Goal: Entertainment & Leisure: Consume media (video, audio)

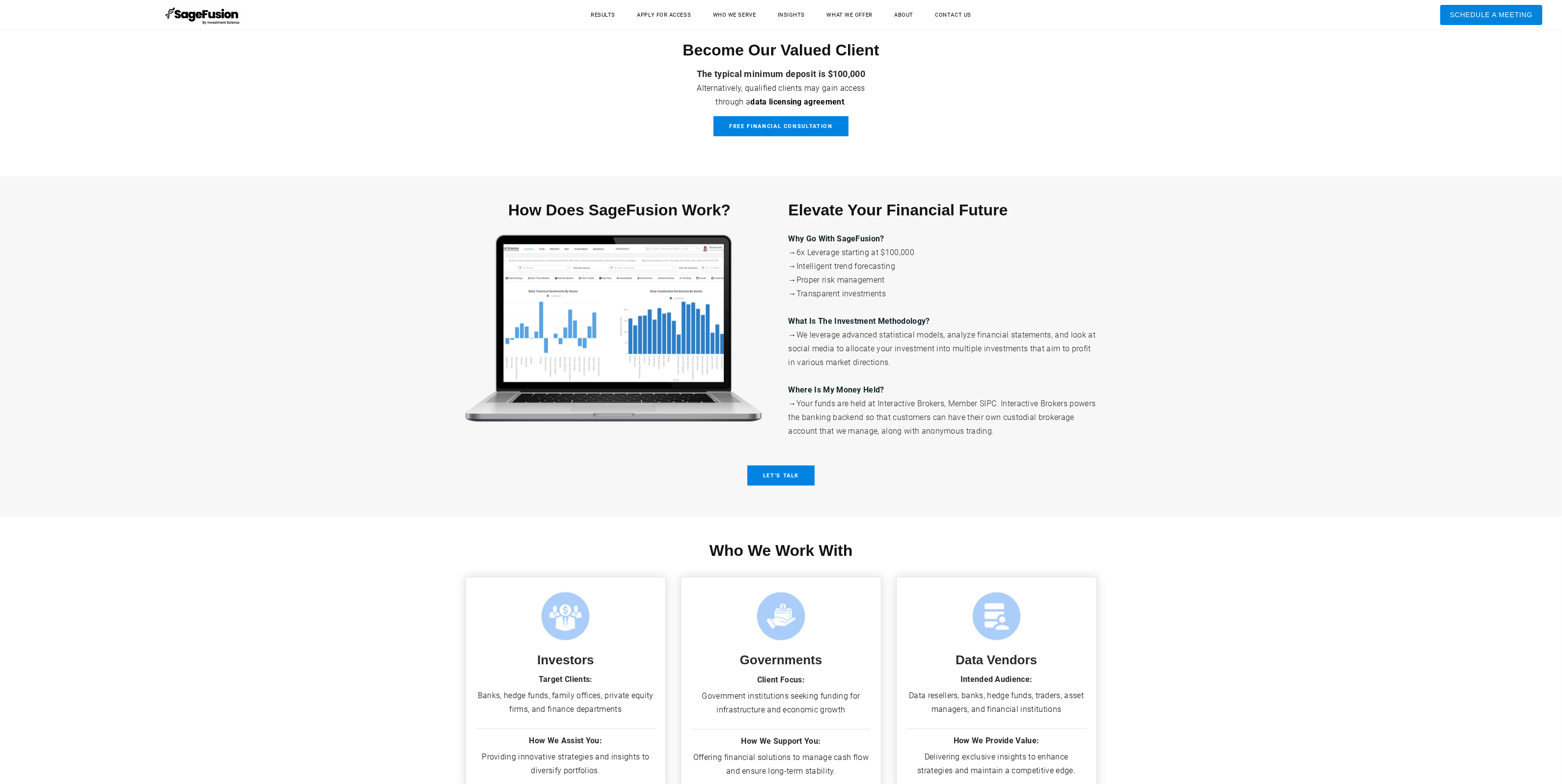
scroll to position [1944, 0]
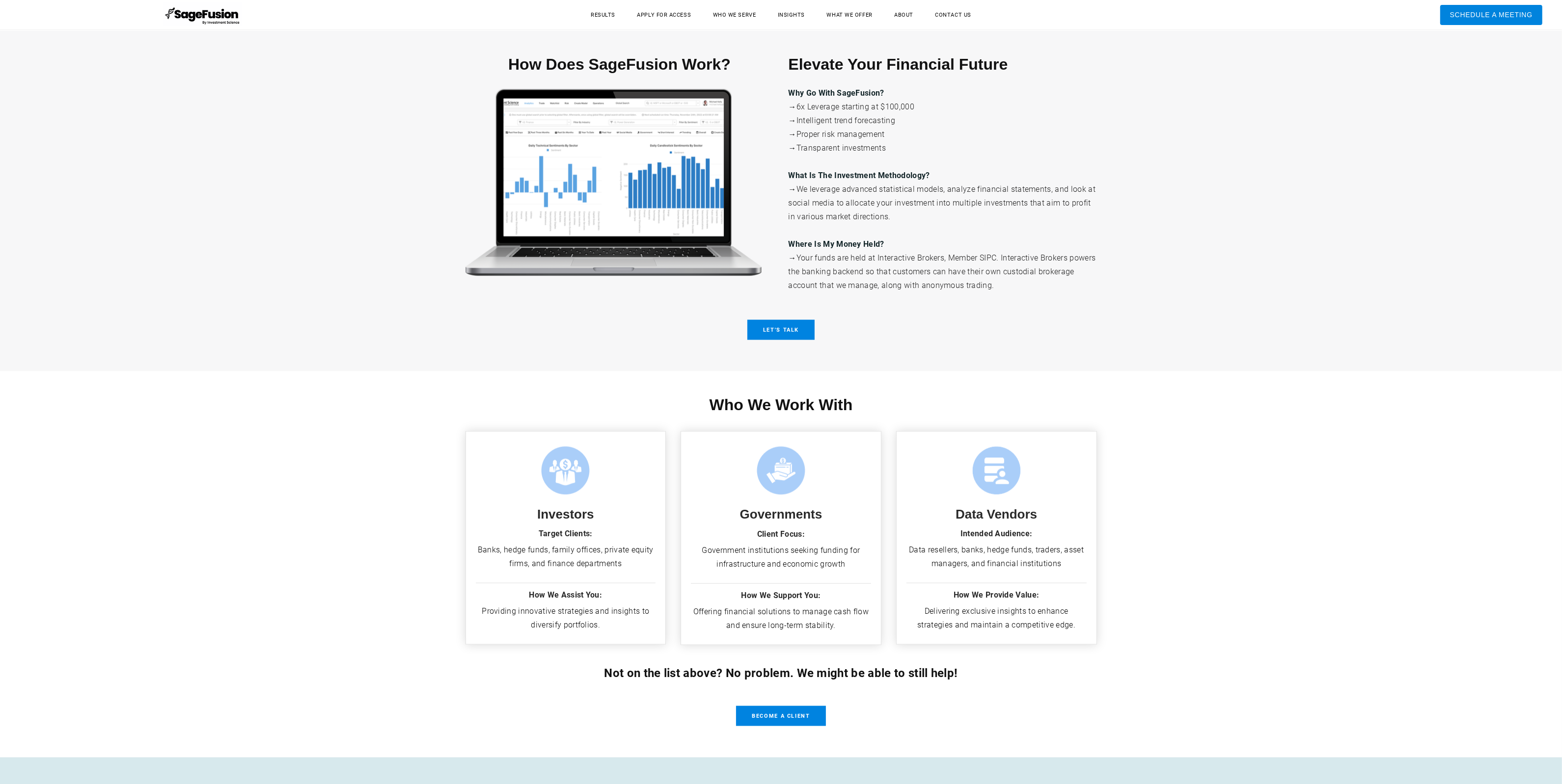
drag, startPoint x: 1565, startPoint y: 61, endPoint x: 1551, endPoint y: 332, distance: 271.4
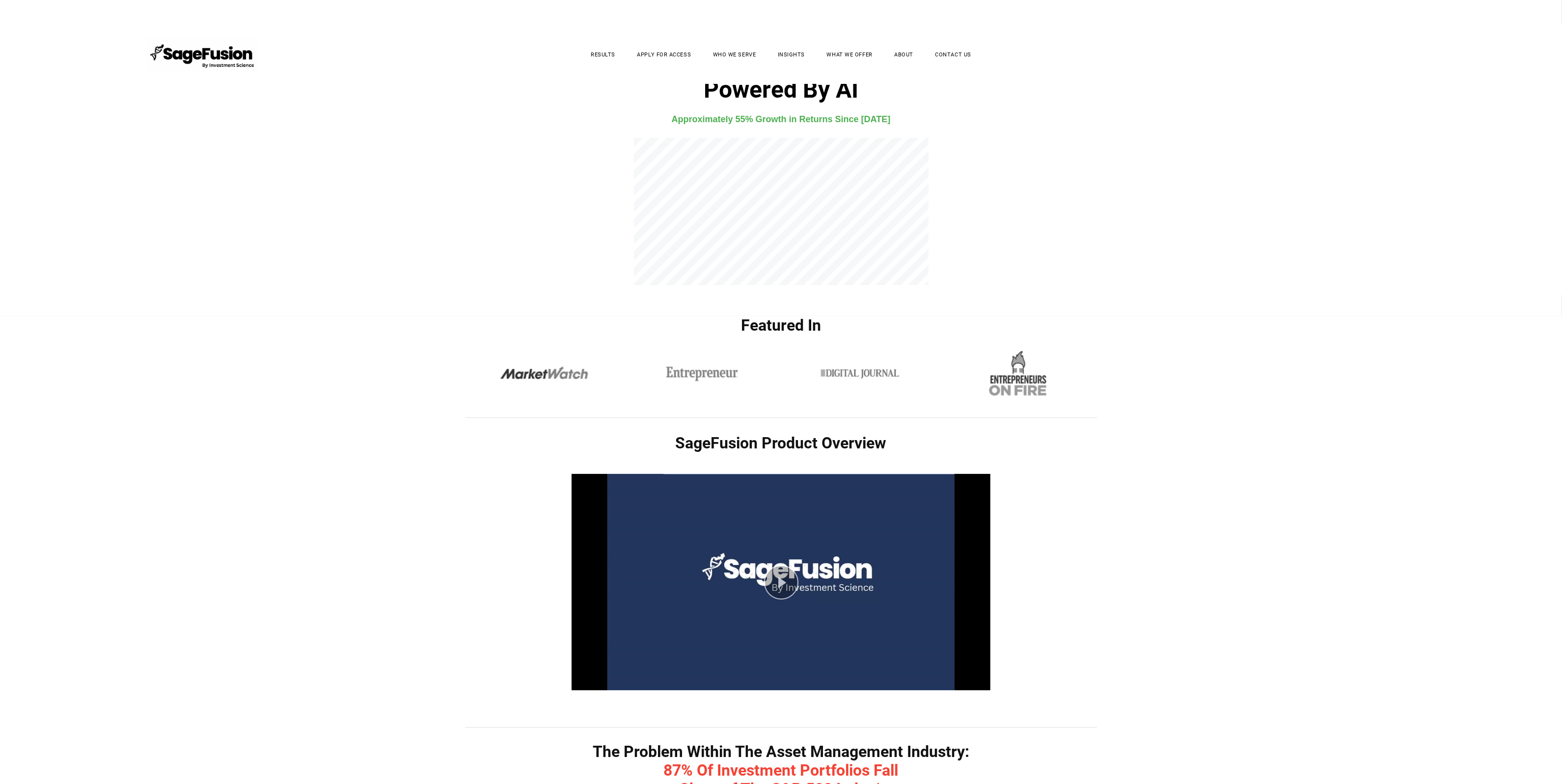
scroll to position [0, 0]
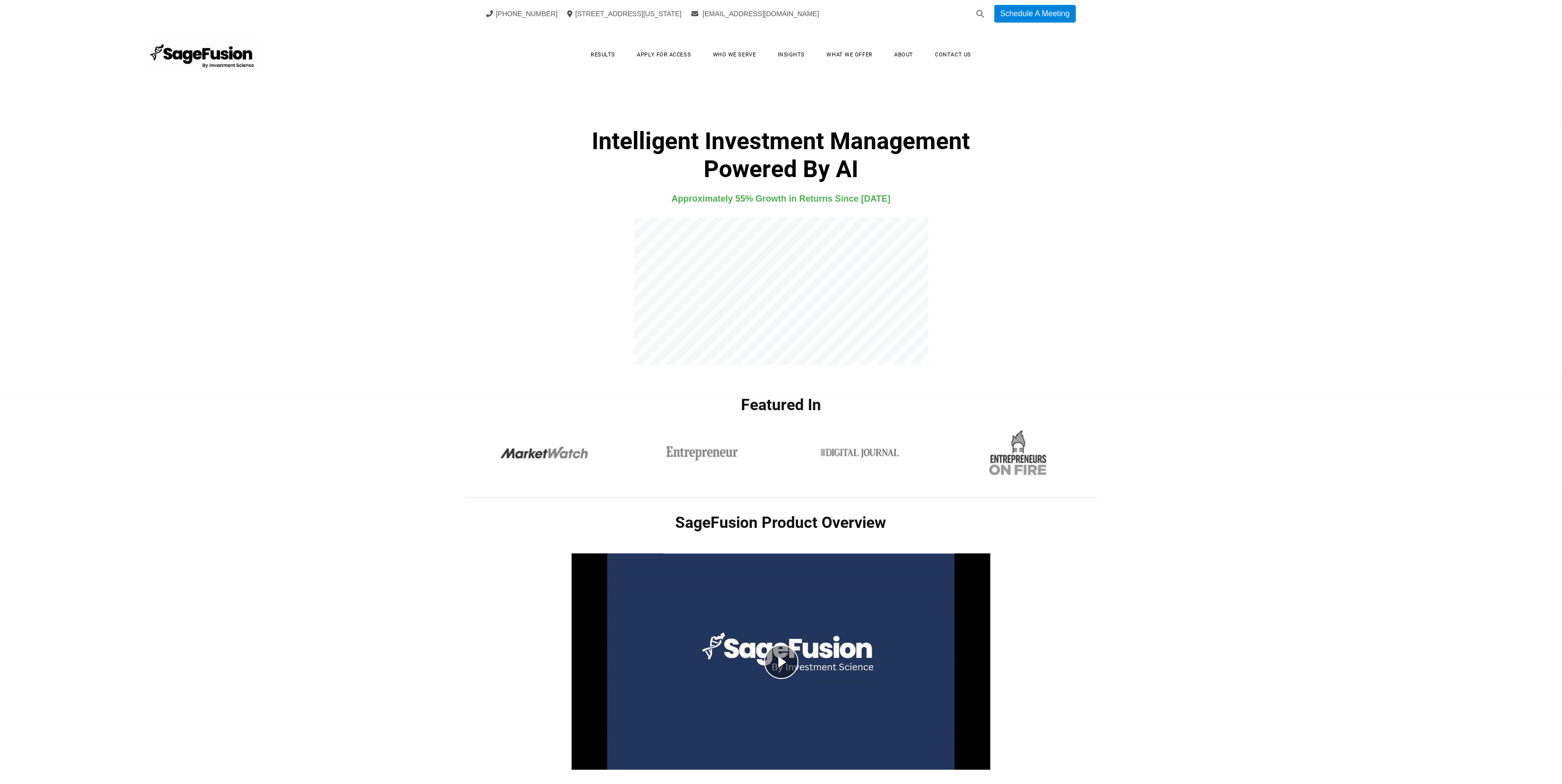
click at [789, 685] on div "play video" at bounding box center [781, 661] width 418 height 250
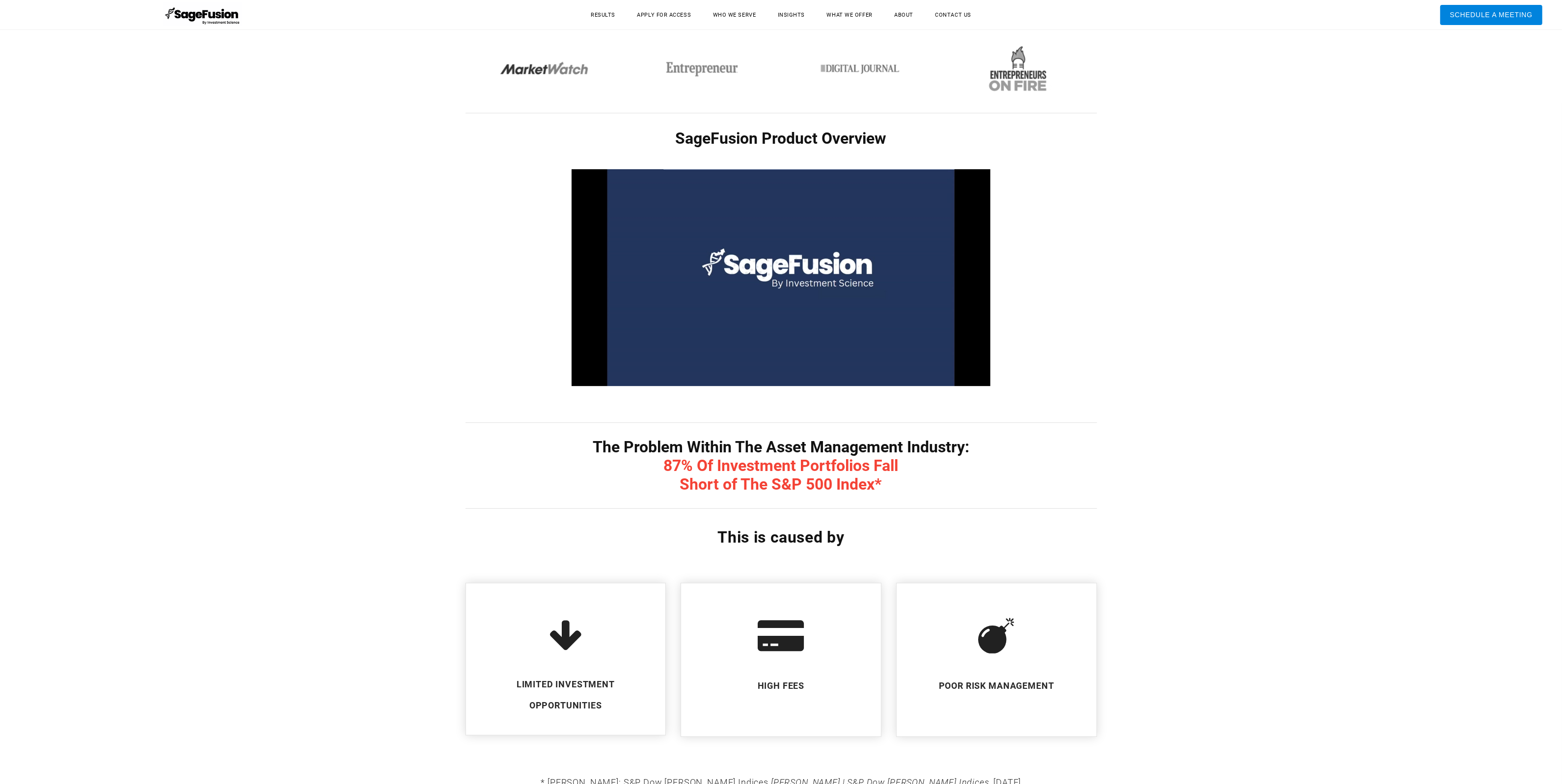
scroll to position [384, 0]
click at [629, 378] on div "Loaded: 0% Progress: 0% 00:00 0:24" at bounding box center [753, 378] width 329 height 3
click at [668, 378] on div "Loaded: 0% Progress: 0% 00:00 0:50" at bounding box center [753, 378] width 329 height 3
click at [731, 370] on div "Pause Current Time 0:51 / Duration Time 3:30 Remaining Time -2:39 Loaded: 0% Pr…" at bounding box center [781, 376] width 418 height 20
click at [725, 378] on div "Loaded: 0% Progress: 0% 00:00 1:27" at bounding box center [753, 378] width 329 height 3
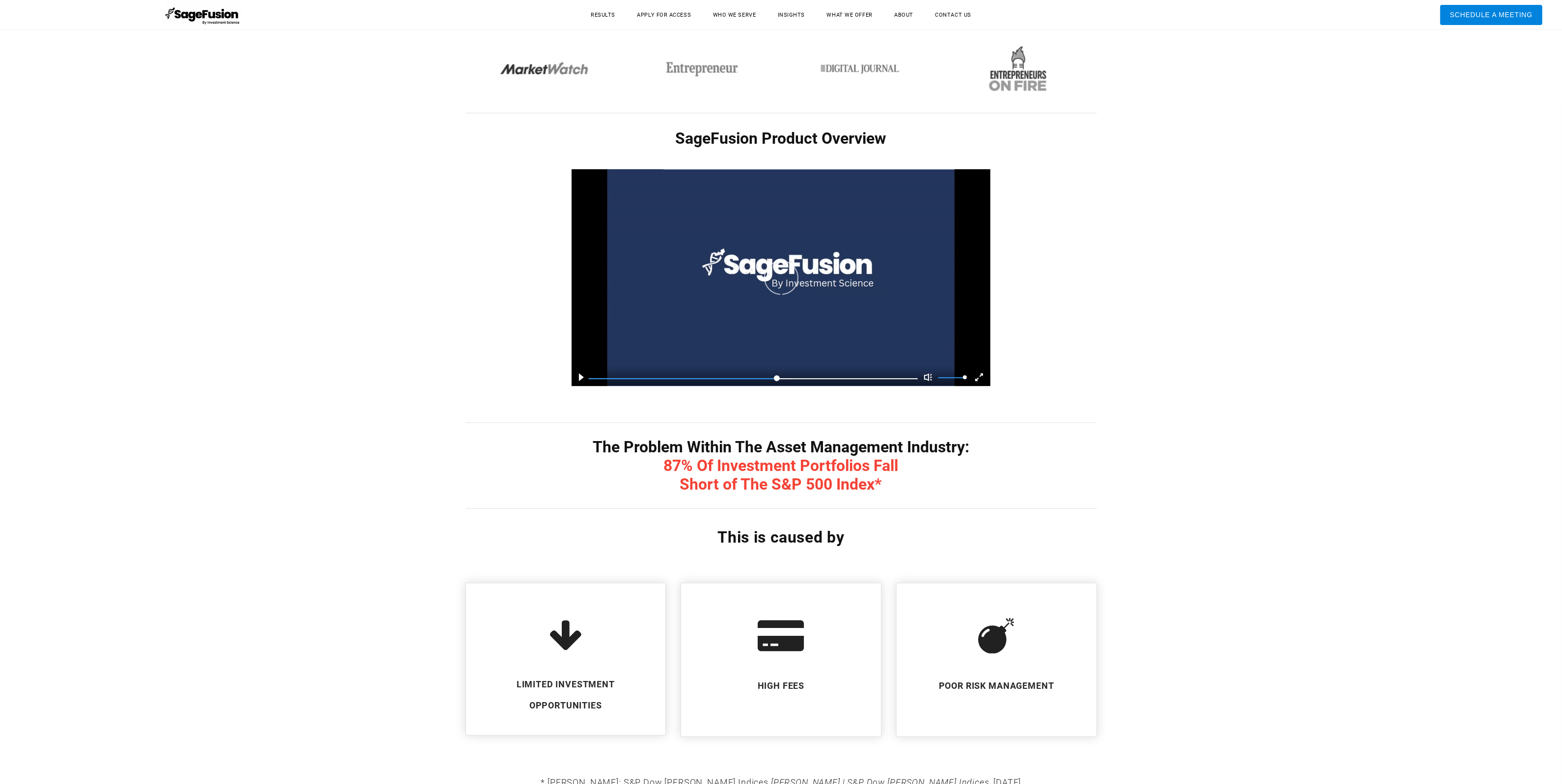
click at [777, 377] on div "Loaded: 0% Progress: 0% 00:00 2:00" at bounding box center [753, 378] width 329 height 3
click at [823, 377] on div "Loaded: 0% Progress: 0% 00:00 2:06" at bounding box center [753, 378] width 329 height 3
click at [846, 377] on div "Loaded: 0% Progress: 0% 00:00 2:45" at bounding box center [753, 378] width 329 height 3
click at [870, 377] on div "Loaded: 0% Progress: 0% 00:00 2:45" at bounding box center [753, 378] width 329 height 3
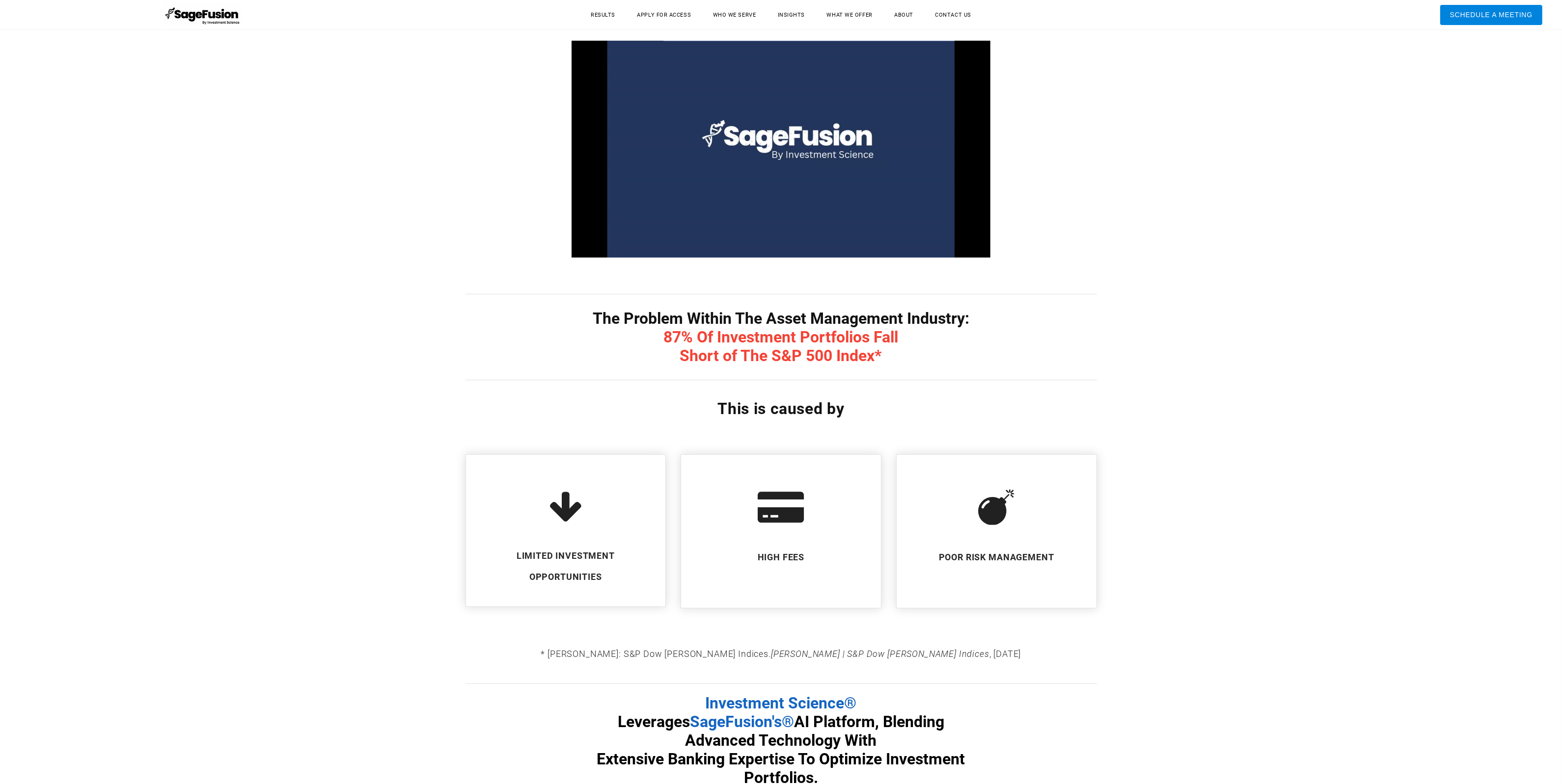
scroll to position [447, 0]
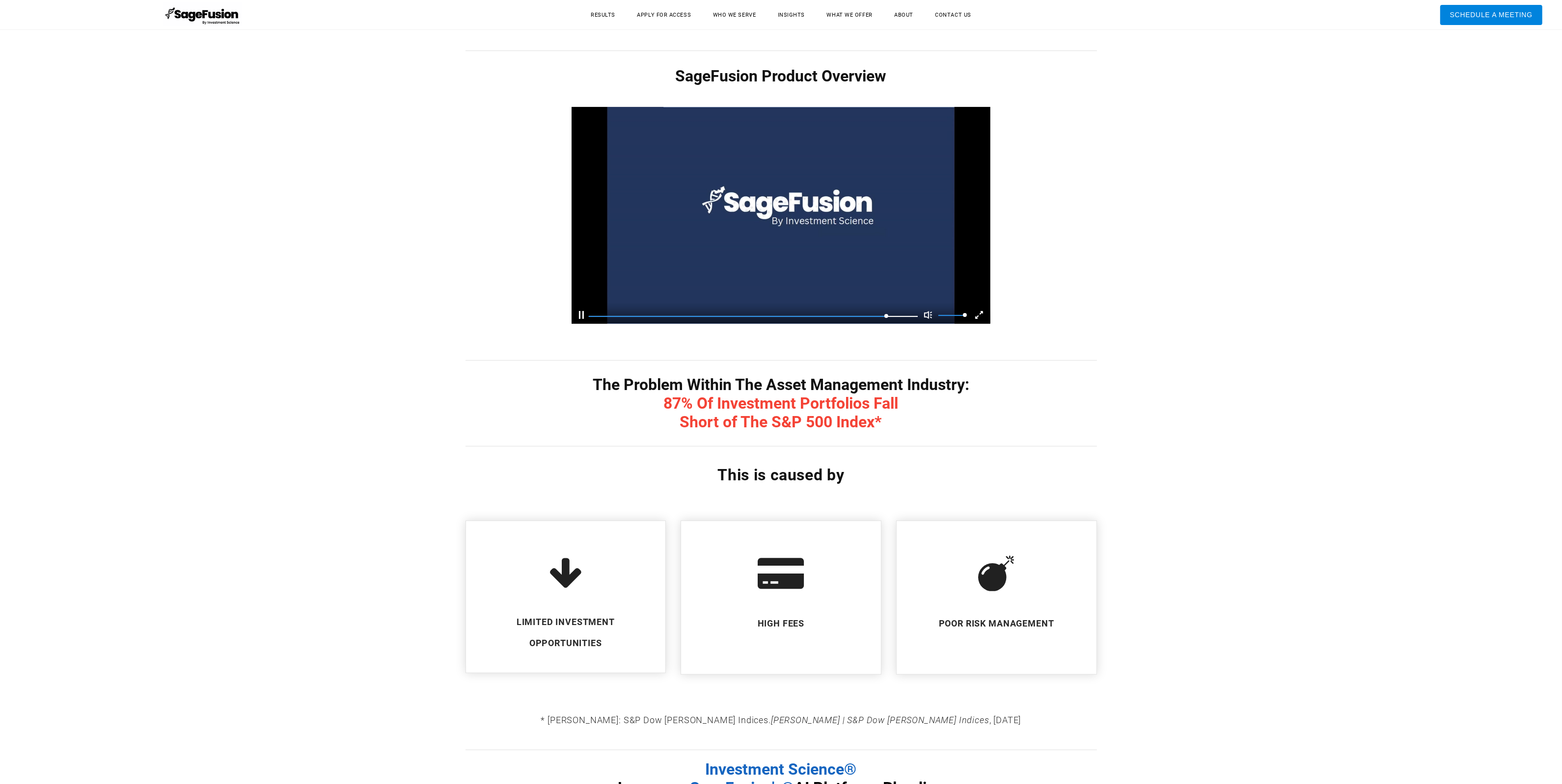
click at [587, 314] on div "Pause Current Time 3:11 / Duration Time 3:30 Remaining Time -0:19 Loaded: 0% Pr…" at bounding box center [781, 313] width 418 height 20
click at [579, 318] on div "Pause" at bounding box center [581, 315] width 5 height 8
